Goal: Task Accomplishment & Management: Manage account settings

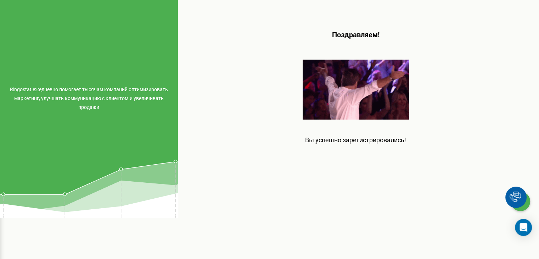
scroll to position [128, 0]
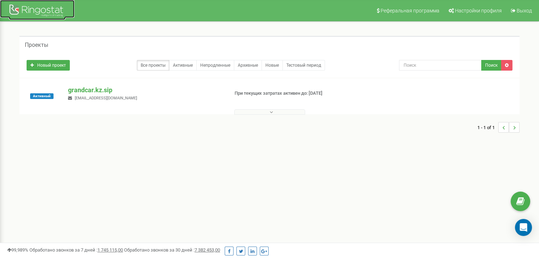
drag, startPoint x: 0, startPoint y: 0, endPoint x: 43, endPoint y: 10, distance: 44.4
click at [43, 10] on div at bounding box center [37, 11] width 57 height 17
click at [98, 88] on p "grandcar.kz.sip" at bounding box center [145, 89] width 155 height 9
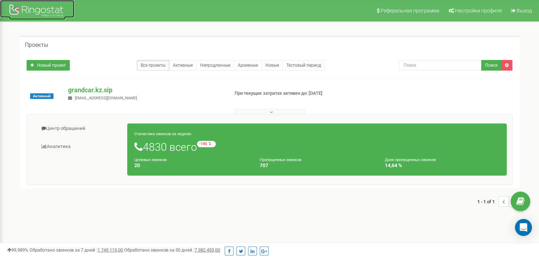
click at [25, 9] on div at bounding box center [37, 11] width 57 height 17
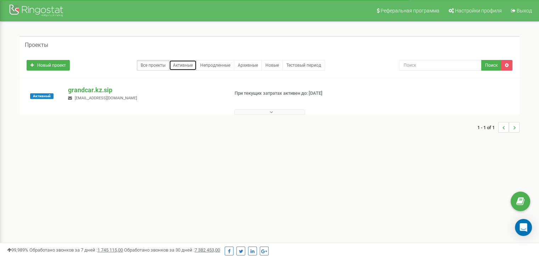
click at [181, 66] on link "Активные" at bounding box center [183, 65] width 28 height 11
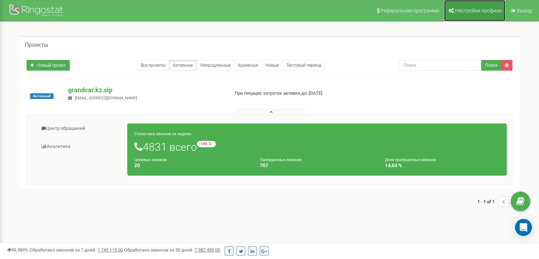
click at [485, 9] on span "Настройки профиля" at bounding box center [478, 11] width 47 height 6
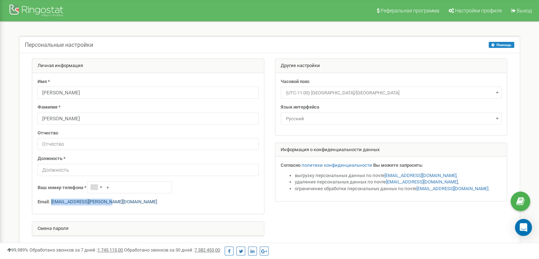
drag, startPoint x: 106, startPoint y: 199, endPoint x: 51, endPoint y: 200, distance: 54.6
click at [51, 200] on p "Email: dm.yurchenko@grandcar.ua" at bounding box center [148, 201] width 221 height 7
copy link "dm.yurchenko@grandcar.ua"
